Goal: Task Accomplishment & Management: Complete application form

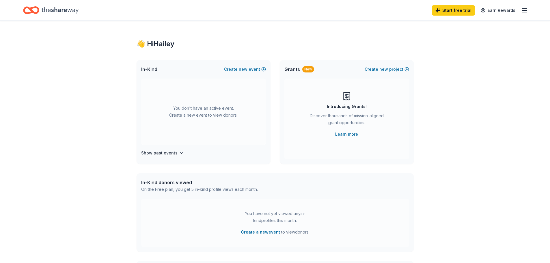
click at [54, 10] on icon "Home" at bounding box center [60, 10] width 37 height 12
click at [524, 11] on icon "button" at bounding box center [524, 10] width 7 height 7
click at [47, 15] on icon "Home" at bounding box center [60, 10] width 37 height 12
click at [48, 11] on icon "Home" at bounding box center [60, 10] width 37 height 6
click at [166, 157] on div "You don't have an active event. Create a new event to view donors. Show past ev…" at bounding box center [204, 121] width 134 height 85
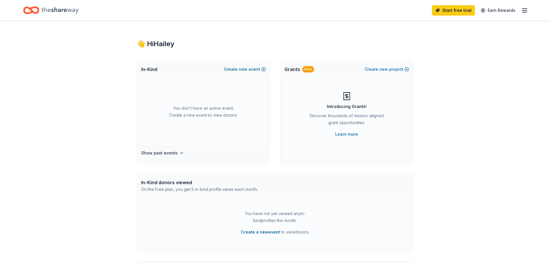
click at [241, 70] on span "new" at bounding box center [243, 69] width 9 height 7
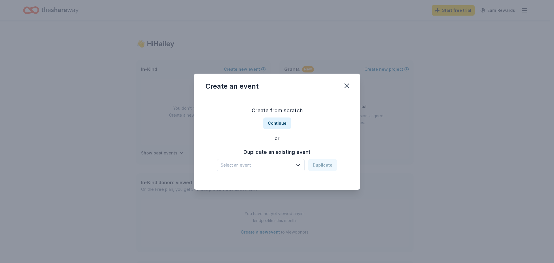
click at [268, 168] on span "Select an event" at bounding box center [257, 165] width 72 height 7
click at [266, 180] on div "Your Placeholder Event" at bounding box center [246, 180] width 47 height 7
click at [313, 166] on button "Duplicate" at bounding box center [322, 165] width 29 height 12
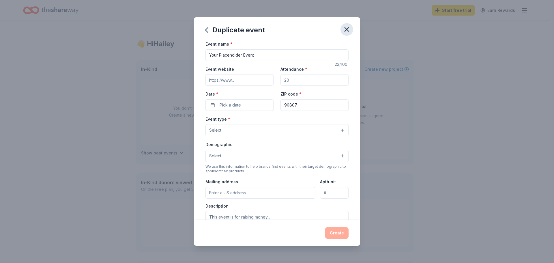
click at [349, 28] on icon "button" at bounding box center [347, 29] width 8 height 8
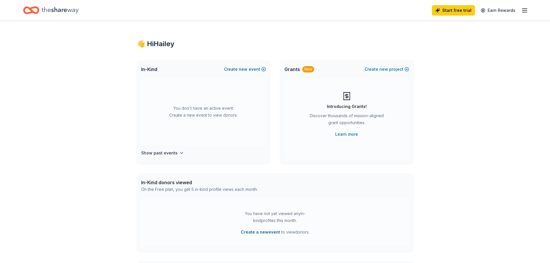
click at [261, 70] on button "Create new event" at bounding box center [245, 69] width 42 height 7
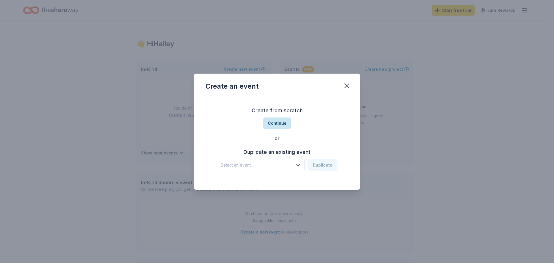
click at [267, 124] on button "Continue" at bounding box center [277, 124] width 28 height 12
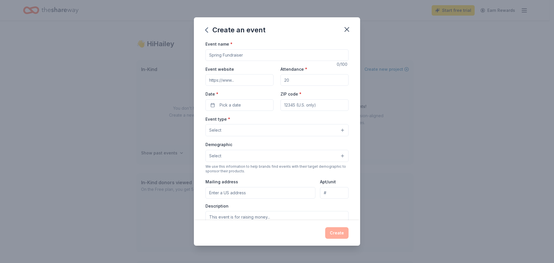
click at [245, 51] on input "Event name *" at bounding box center [277, 55] width 143 height 12
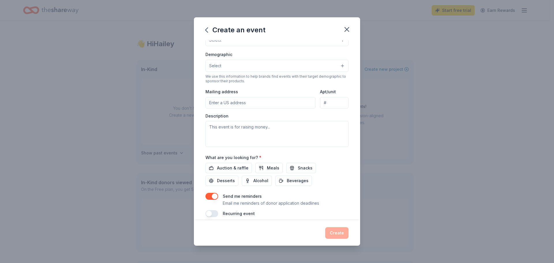
scroll to position [96, 0]
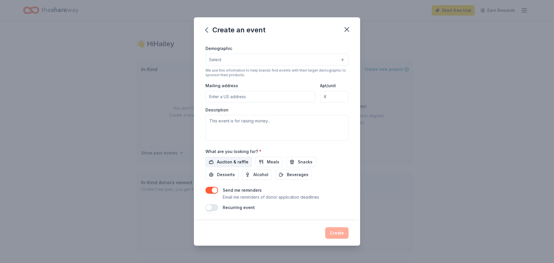
click at [227, 164] on span "Auction & raffle" at bounding box center [232, 161] width 31 height 7
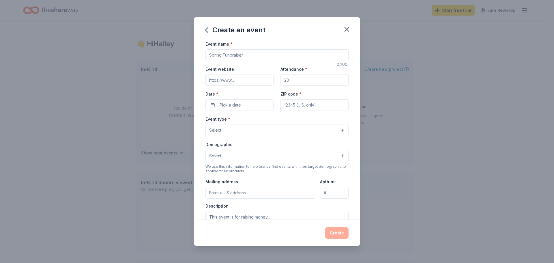
click at [240, 60] on input "Event name *" at bounding box center [277, 55] width 143 height 12
type input "Fore the Kids Golf Tournament"
paste input "https://www.bgclublb.org/Golf"
type input "https://www.bgclublb.org/Golf"
click at [314, 76] on input "Attendance *" at bounding box center [315, 80] width 68 height 12
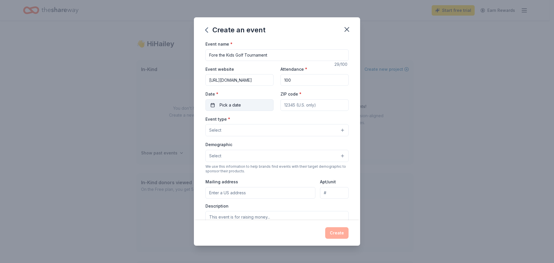
type input "100"
click at [229, 105] on span "Pick a date" at bounding box center [230, 105] width 21 height 7
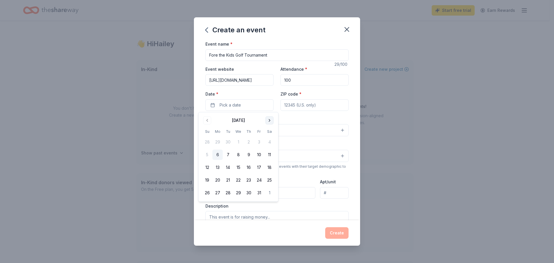
click at [266, 123] on button "Go to next month" at bounding box center [270, 120] width 8 height 8
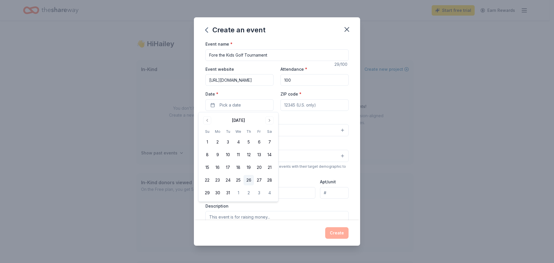
click at [248, 180] on button "26" at bounding box center [249, 180] width 10 height 10
click at [216, 181] on button "23" at bounding box center [217, 180] width 10 height 10
click at [329, 102] on input "ZIP code *" at bounding box center [315, 105] width 68 height 12
type input "90807"
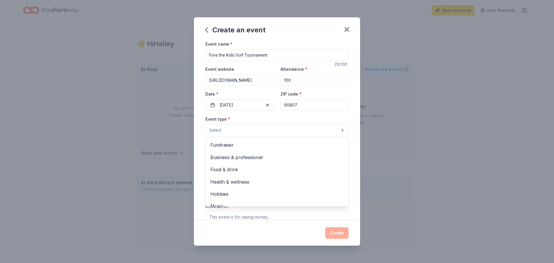
click at [306, 129] on button "Select" at bounding box center [277, 130] width 143 height 12
click at [292, 146] on span "Fundraiser" at bounding box center [276, 145] width 133 height 8
click at [294, 117] on div "Event type * Fundraiser Business & professional Food & drink Health & wellness …" at bounding box center [277, 126] width 143 height 22
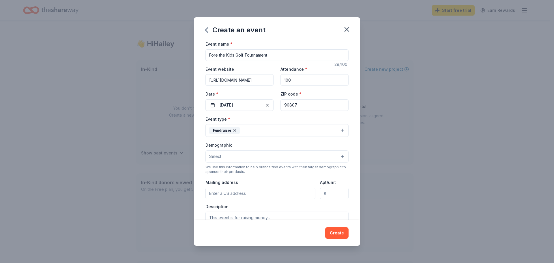
click at [288, 156] on button "Select" at bounding box center [277, 156] width 143 height 12
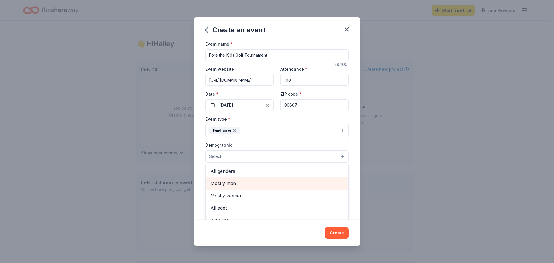
click at [288, 186] on span "Mostly men" at bounding box center [276, 184] width 133 height 8
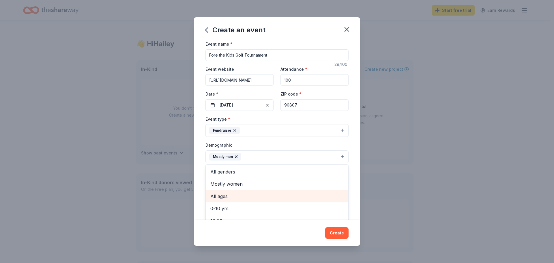
click at [281, 201] on div "All ages" at bounding box center [277, 196] width 143 height 12
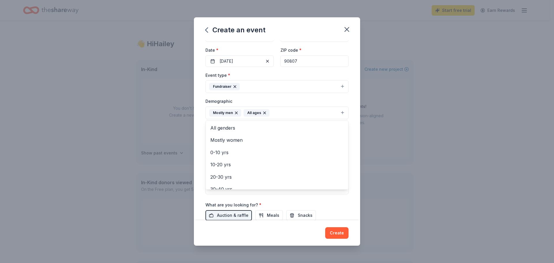
scroll to position [40, 0]
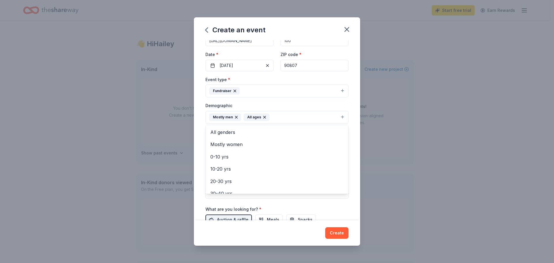
click at [350, 164] on div "Event name * Fore the Kids Golf Tournament 29 /100 Event website https://www.bg…" at bounding box center [277, 130] width 166 height 180
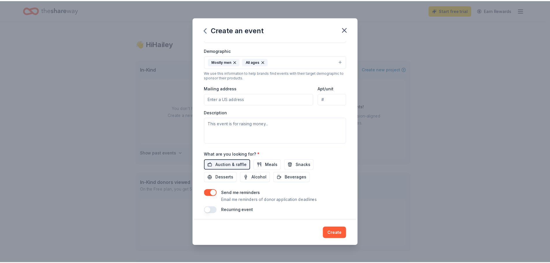
scroll to position [97, 0]
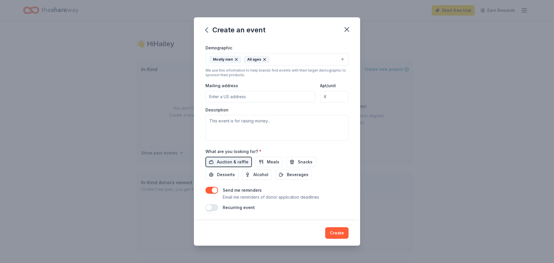
click at [286, 154] on div "What are you looking for? * Auction & raffle Meals Snacks Desserts Alcohol Beve…" at bounding box center [277, 164] width 143 height 32
click at [215, 192] on button "button" at bounding box center [212, 190] width 13 height 7
click at [212, 193] on button "button" at bounding box center [212, 190] width 13 height 7
click at [332, 230] on button "Create" at bounding box center [336, 233] width 23 height 12
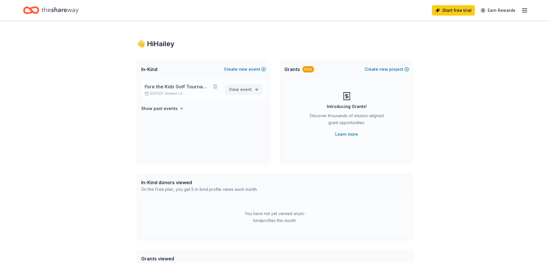
click at [244, 92] on span "View event" at bounding box center [240, 89] width 23 height 7
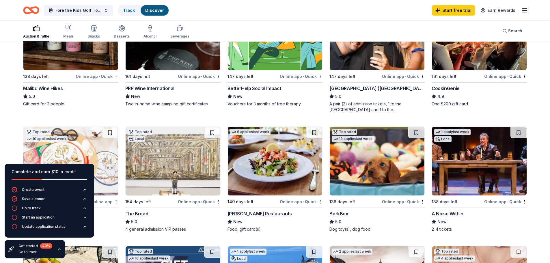
scroll to position [115, 0]
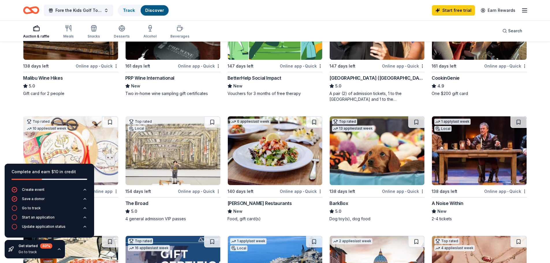
click at [58, 250] on icon "button" at bounding box center [59, 249] width 5 height 5
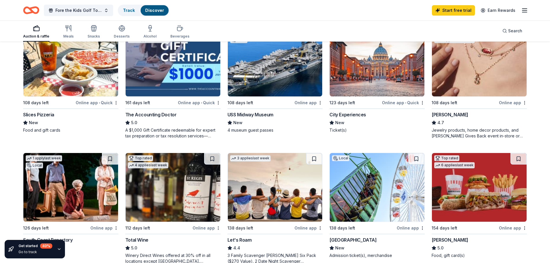
scroll to position [346, 0]
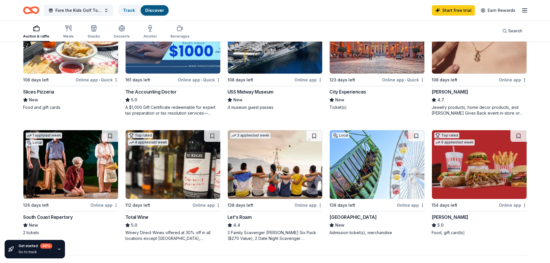
click at [78, 178] on img at bounding box center [70, 164] width 95 height 69
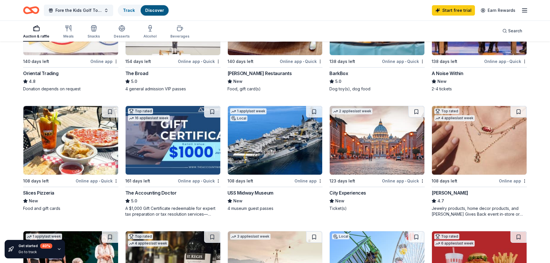
scroll to position [231, 0]
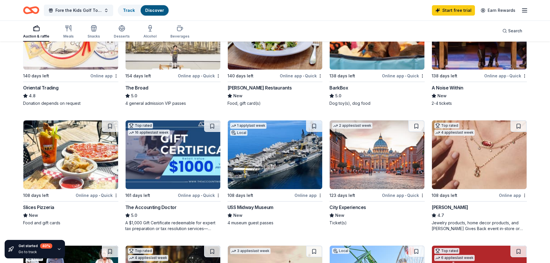
click at [48, 177] on img at bounding box center [70, 154] width 95 height 69
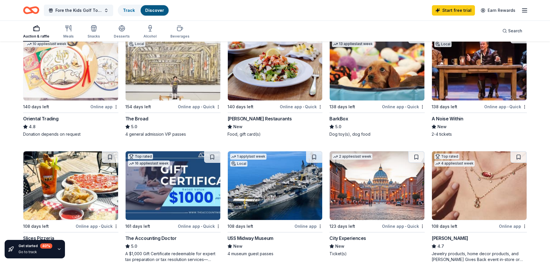
scroll to position [202, 0]
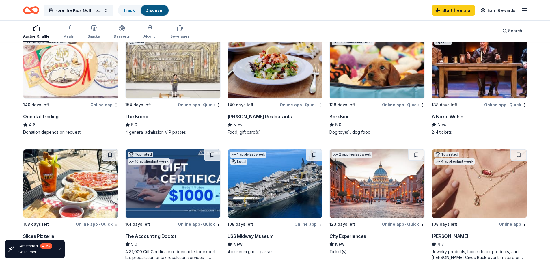
click at [238, 94] on img at bounding box center [275, 64] width 95 height 69
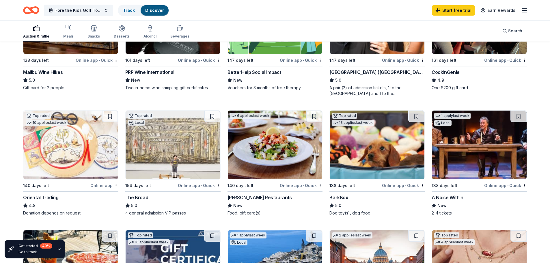
scroll to position [115, 0]
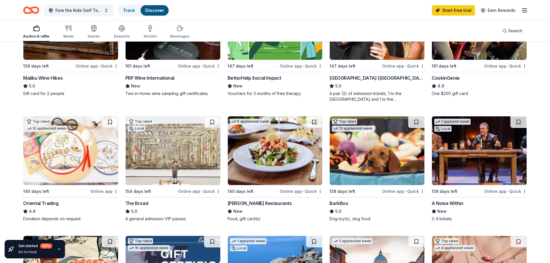
click at [462, 148] on img at bounding box center [479, 150] width 95 height 69
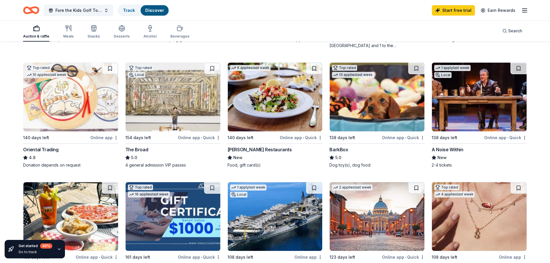
scroll to position [202, 0]
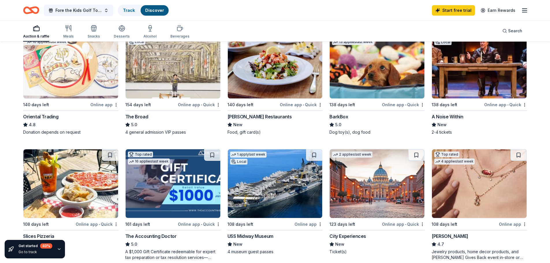
click at [173, 116] on div "The Broad" at bounding box center [172, 116] width 95 height 7
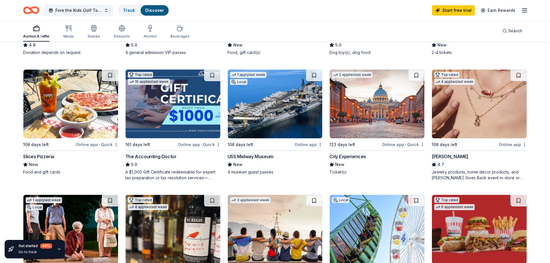
scroll to position [289, 0]
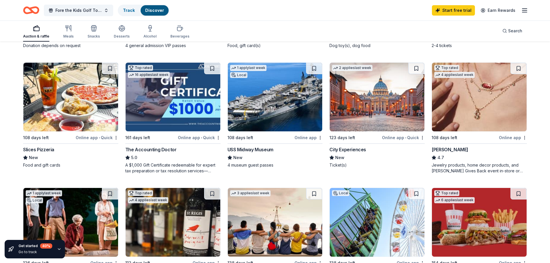
click at [342, 128] on img at bounding box center [377, 97] width 95 height 69
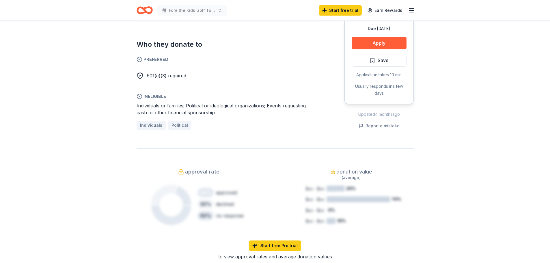
scroll to position [346, 0]
